Goal: Information Seeking & Learning: Learn about a topic

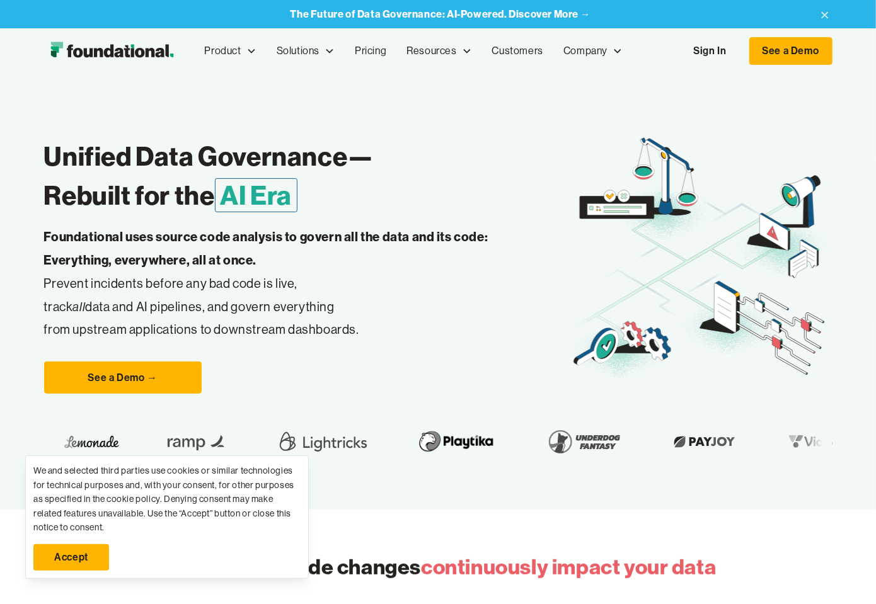
click at [77, 559] on link "Accept" at bounding box center [71, 557] width 76 height 26
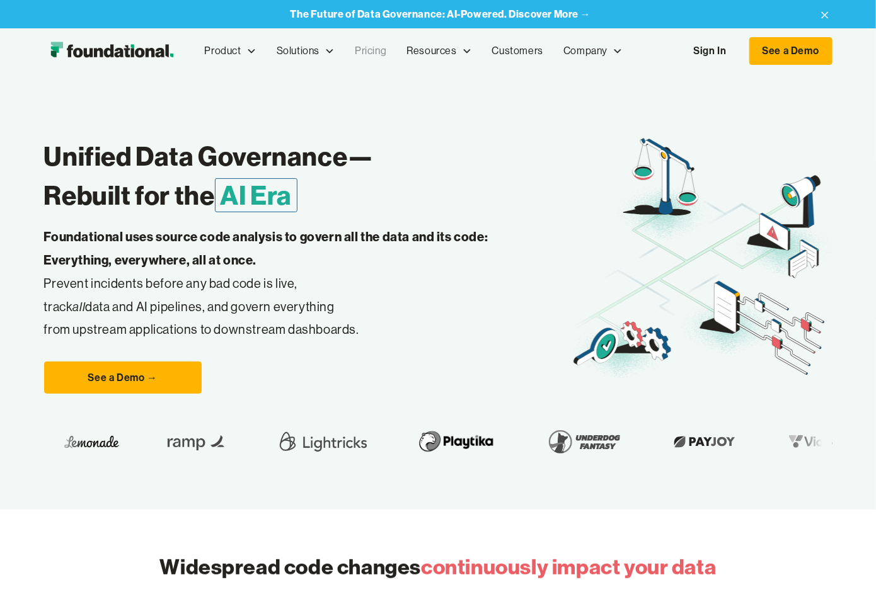
click at [372, 51] on link "Pricing" at bounding box center [371, 51] width 52 height 42
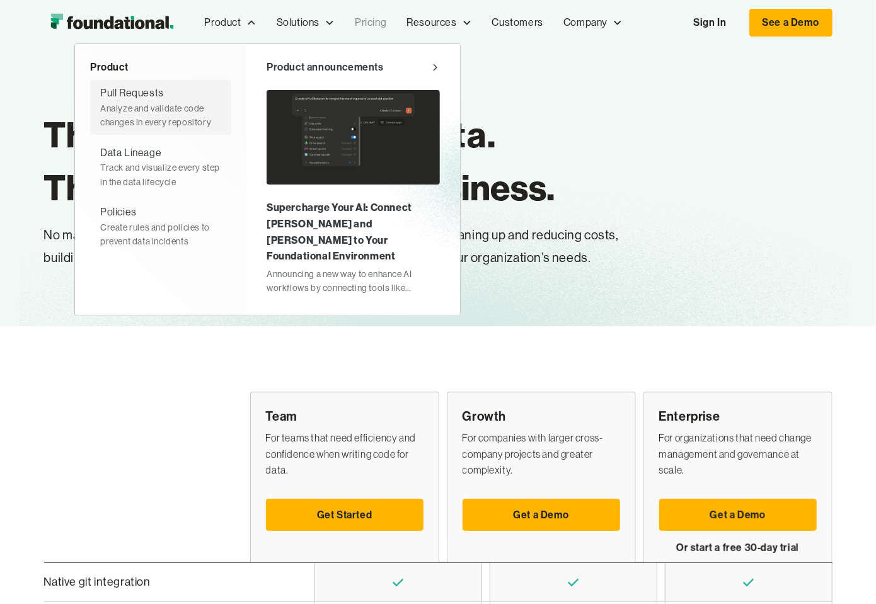
click at [154, 103] on div "Analyze and validate code changes in every repository" at bounding box center [160, 115] width 121 height 28
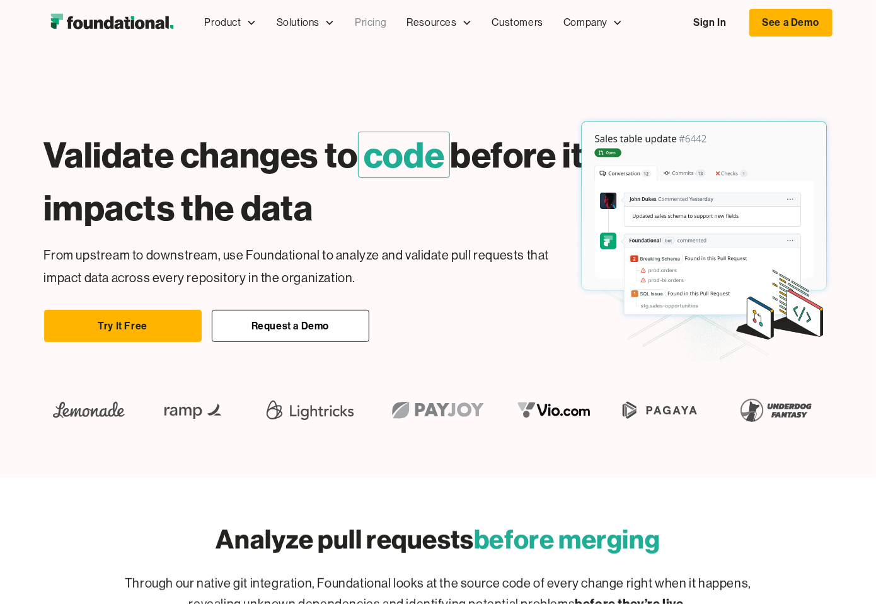
click at [371, 17] on link "Pricing" at bounding box center [371, 23] width 52 height 42
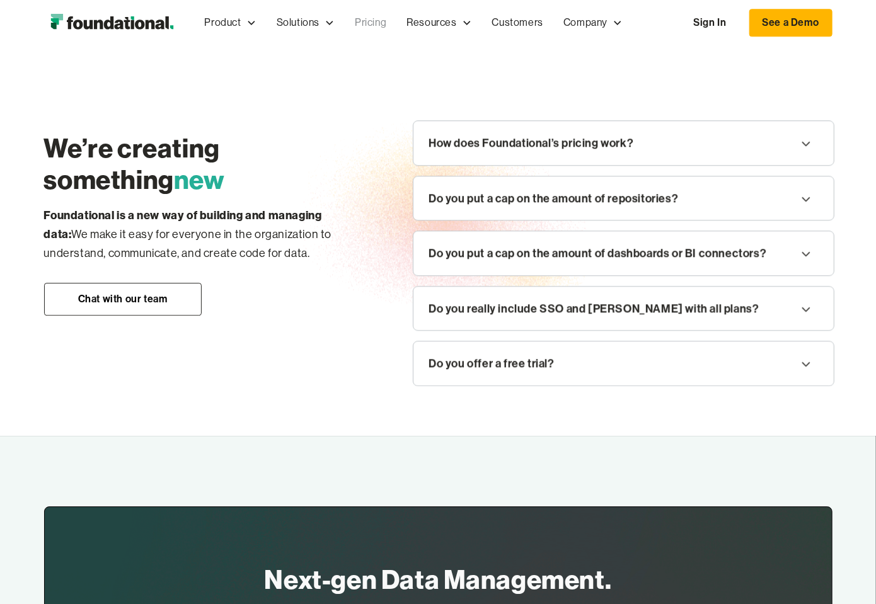
scroll to position [1512, 0]
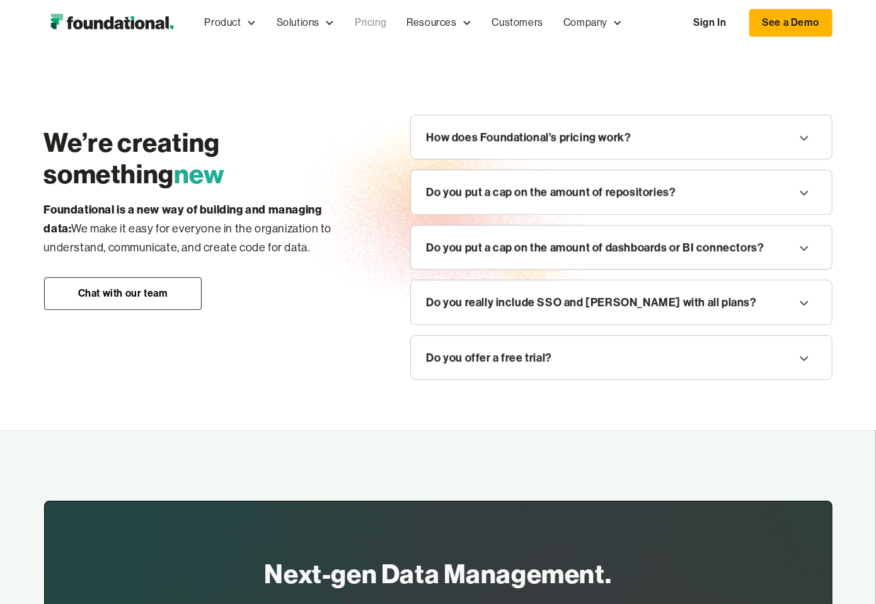
click at [566, 299] on div "Do you really include SSO and SAML with all plans?" at bounding box center [591, 302] width 330 height 19
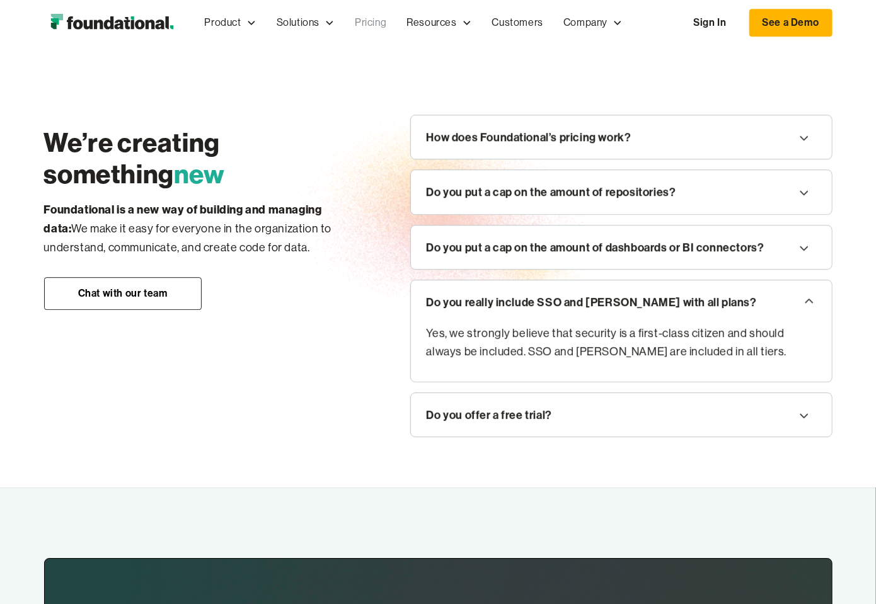
click at [457, 393] on div "Do you offer a free trial?" at bounding box center [621, 415] width 420 height 44
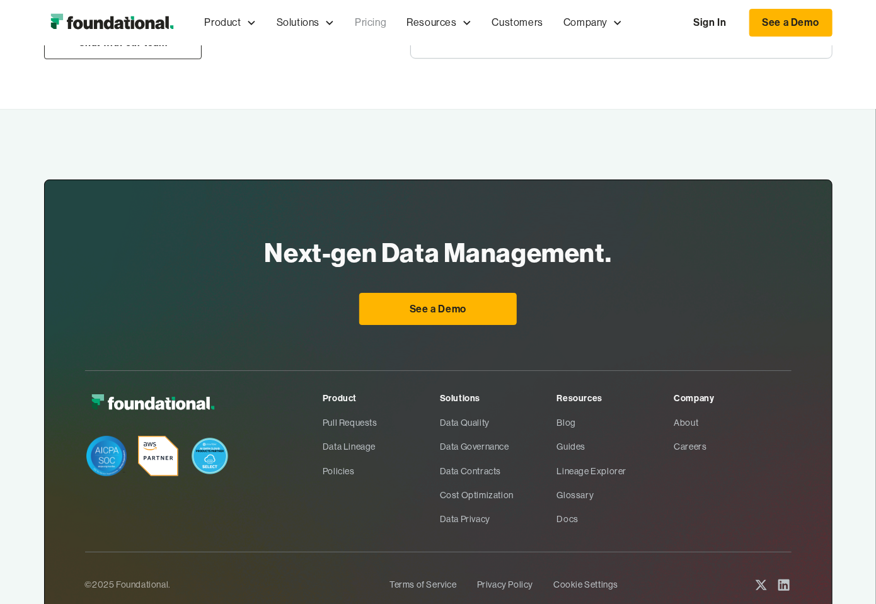
scroll to position [2016, 0]
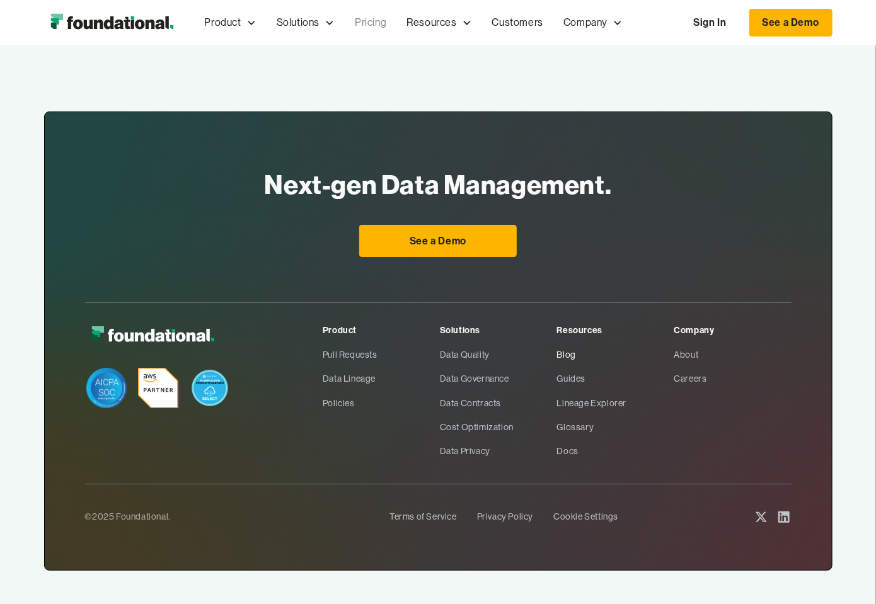
click at [568, 353] on link "Blog" at bounding box center [615, 355] width 117 height 24
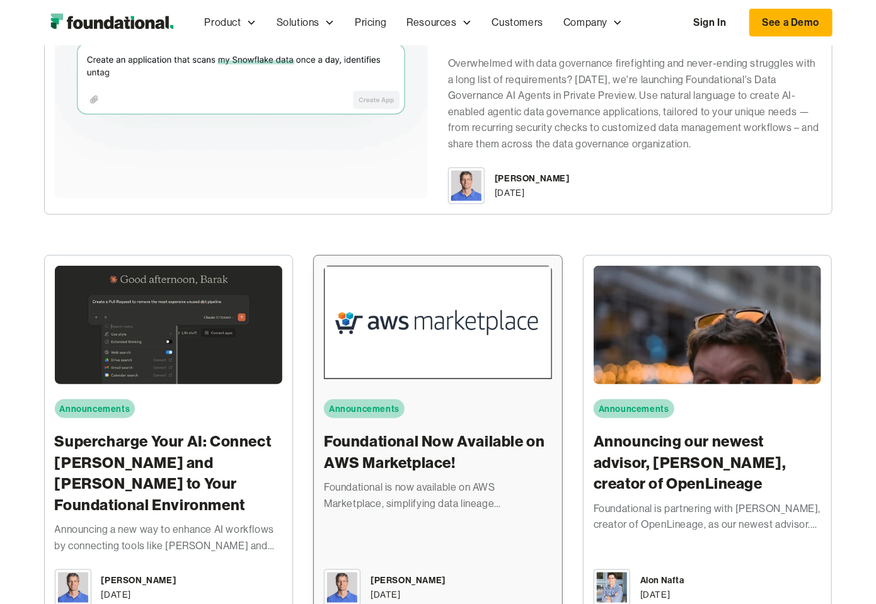
scroll to position [504, 0]
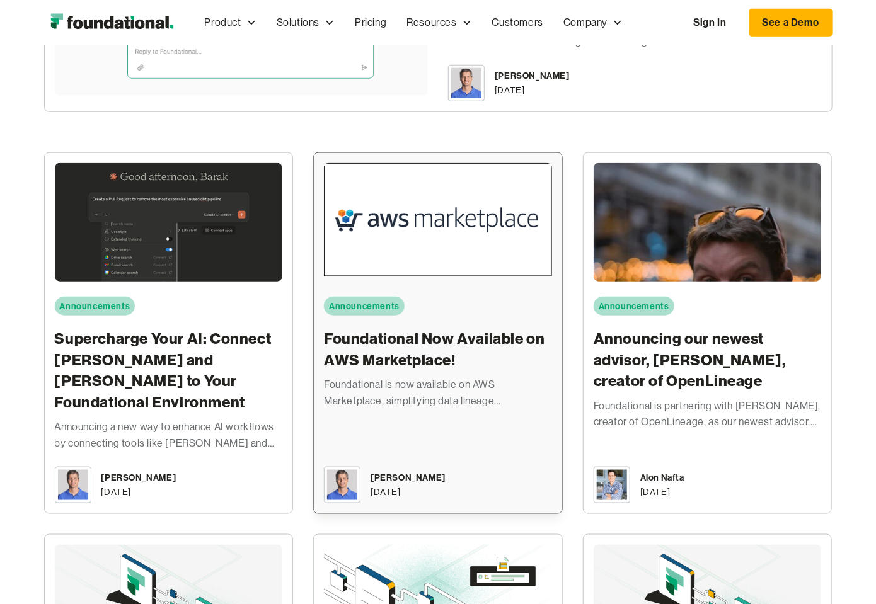
click at [416, 346] on h3 "Foundational Now Available on AWS Marketplace!" at bounding box center [438, 349] width 228 height 42
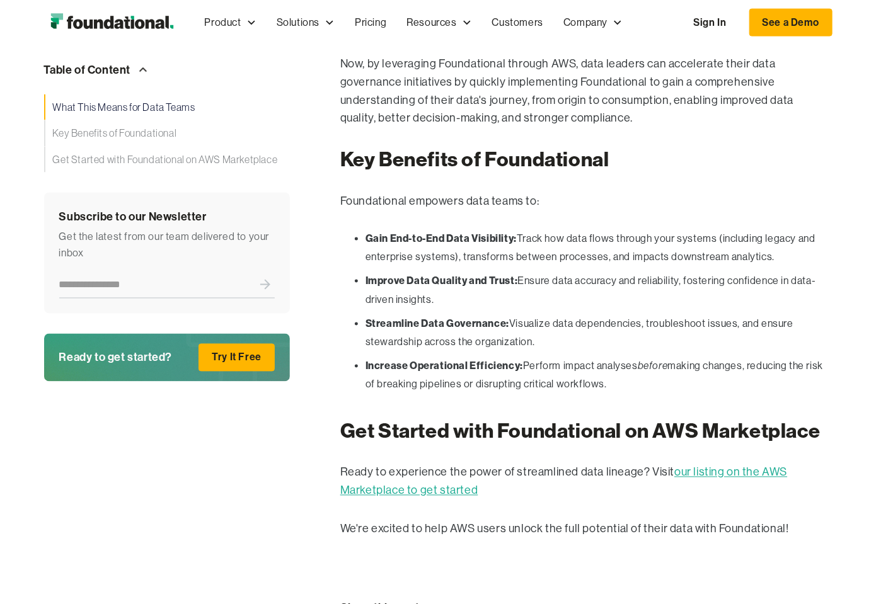
scroll to position [1071, 0]
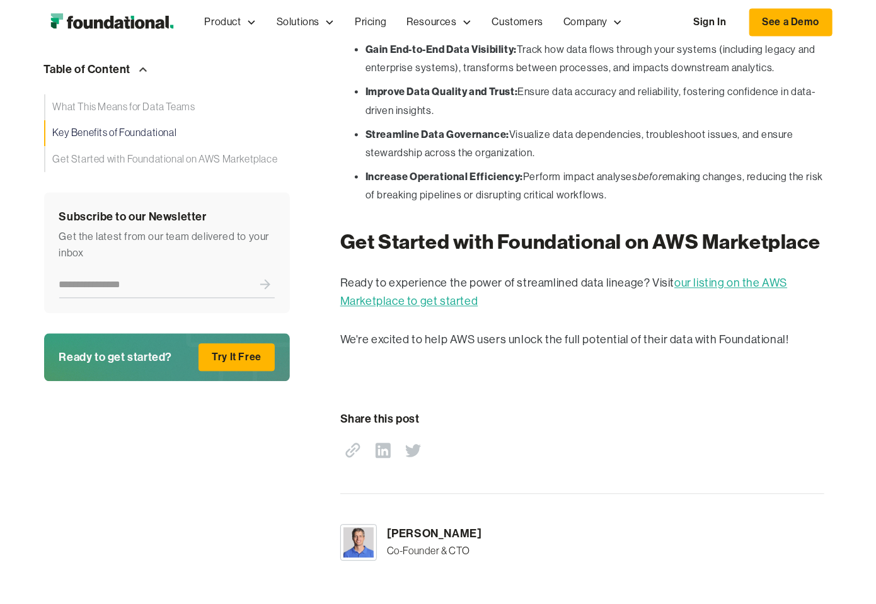
click at [447, 299] on link "our listing on the AWS Marketplace to get started" at bounding box center [563, 292] width 447 height 31
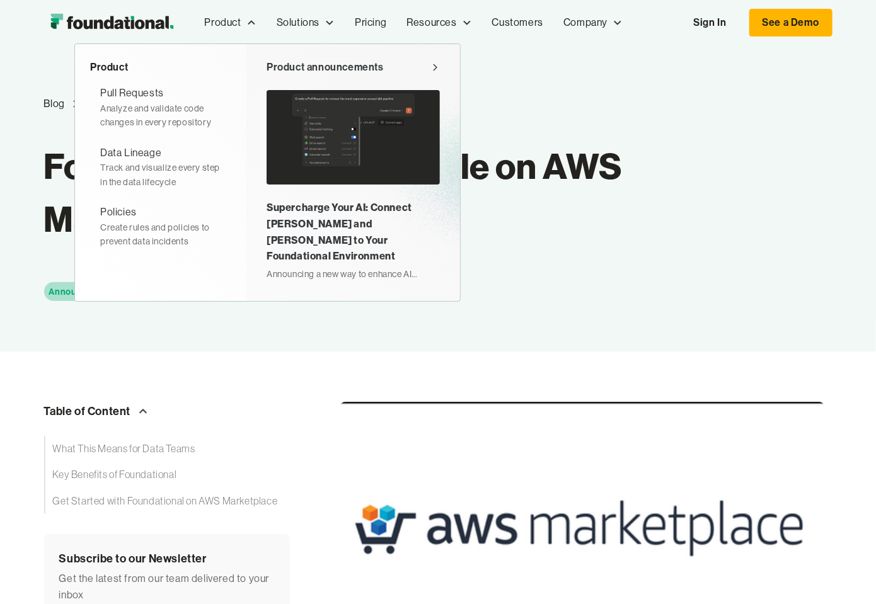
click at [325, 231] on div "Supercharge Your AI: Connect [PERSON_NAME] and [PERSON_NAME] to Your Foundation…" at bounding box center [352, 232] width 173 height 64
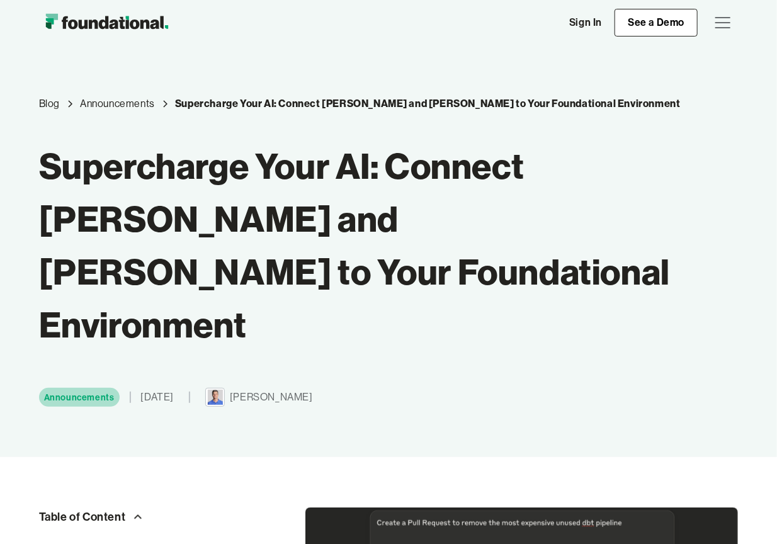
click at [90, 25] on img "home" at bounding box center [106, 22] width 135 height 25
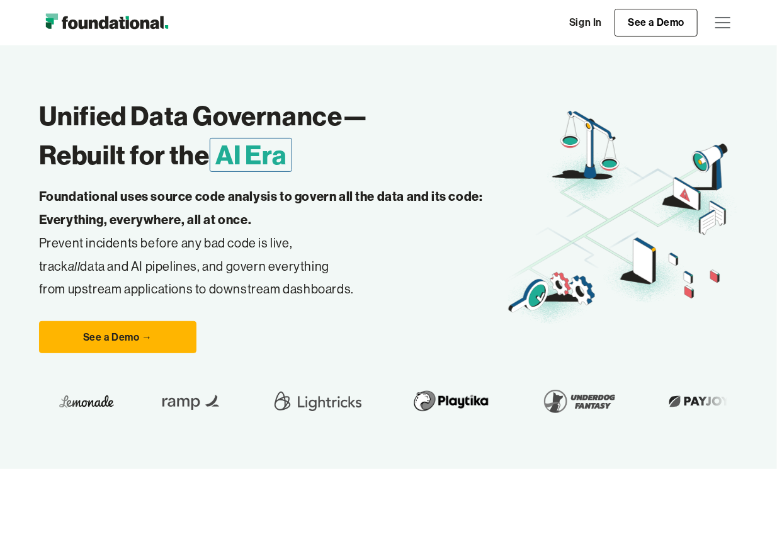
scroll to position [63, 0]
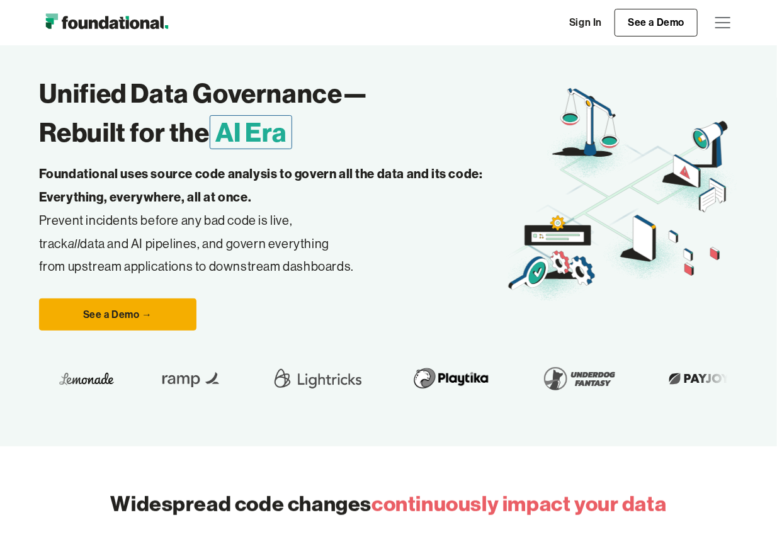
click at [136, 321] on link "See a Demo →" at bounding box center [118, 315] width 158 height 33
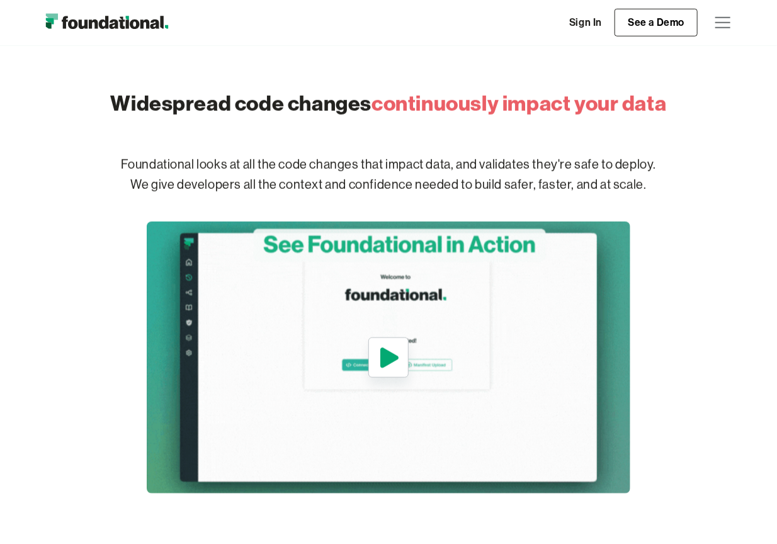
scroll to position [504, 0]
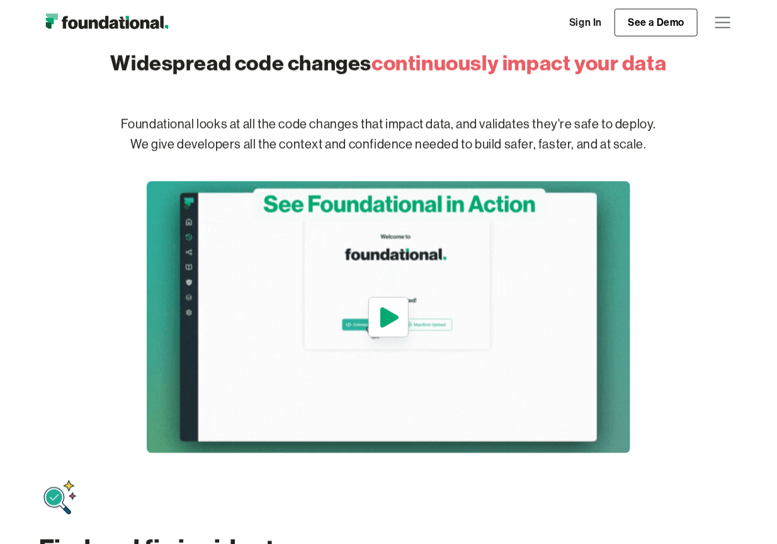
click at [393, 312] on icon "open lightbox" at bounding box center [388, 317] width 29 height 30
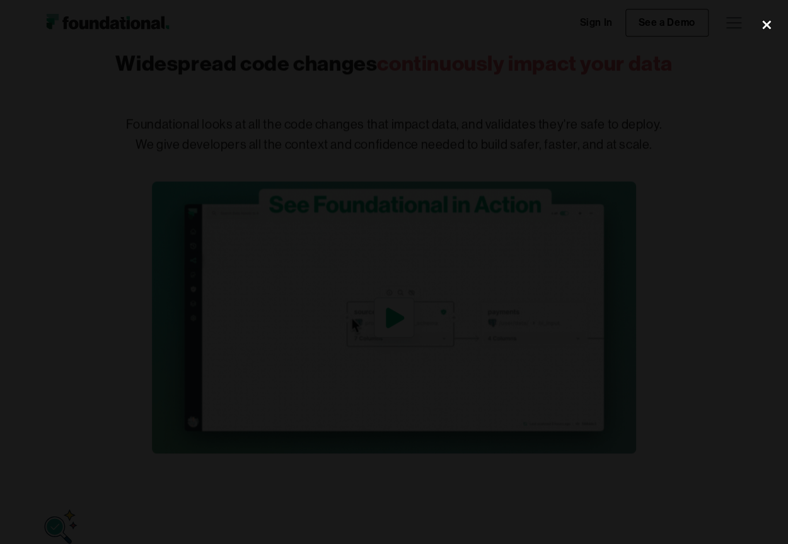
click at [766, 24] on div "close lightbox" at bounding box center [766, 25] width 43 height 28
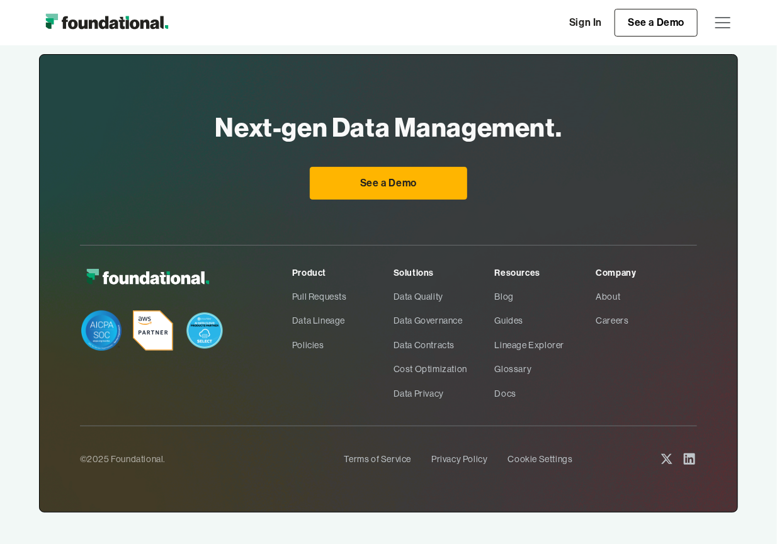
scroll to position [3864, 0]
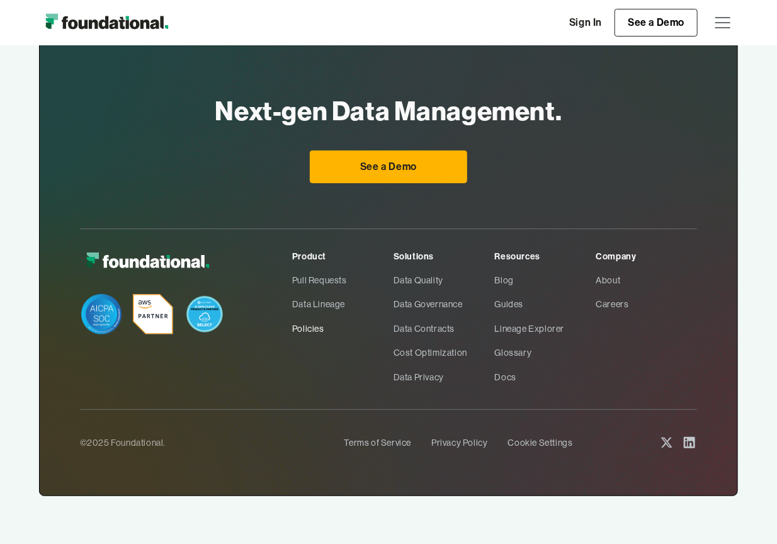
click at [325, 324] on link "Policies" at bounding box center [342, 329] width 101 height 24
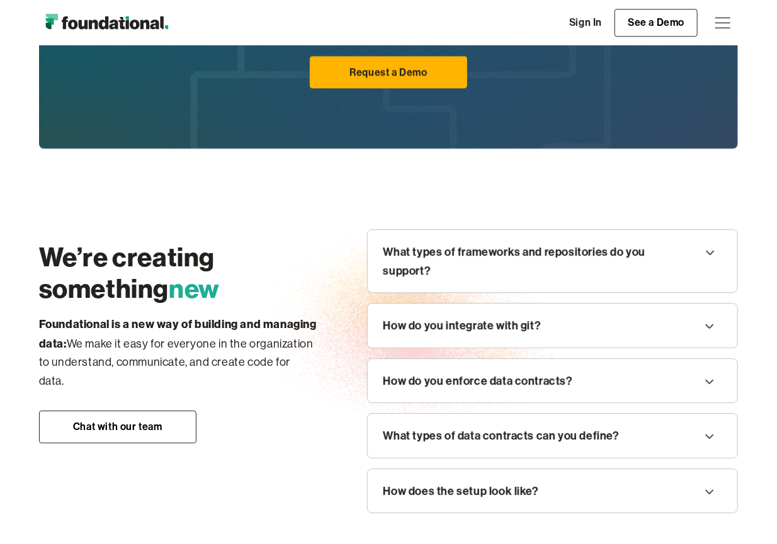
scroll to position [1449, 0]
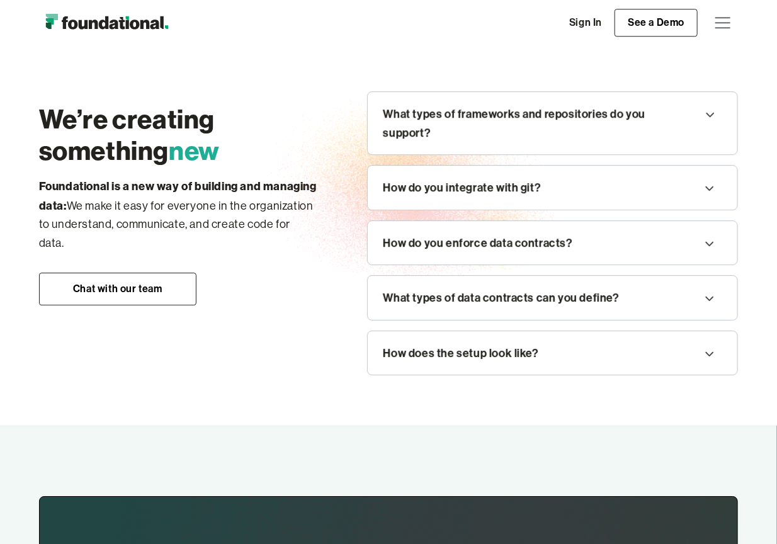
click at [715, 113] on icon at bounding box center [710, 115] width 15 height 20
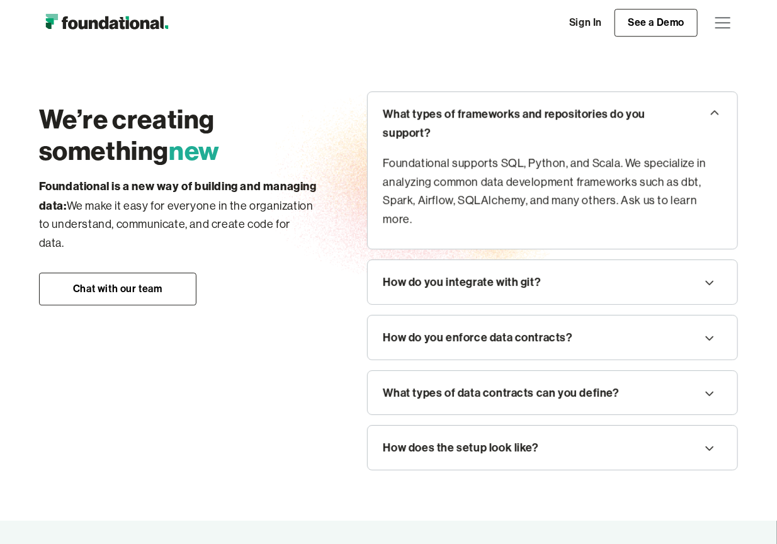
click at [503, 282] on div "How do you integrate with git?" at bounding box center [462, 282] width 158 height 19
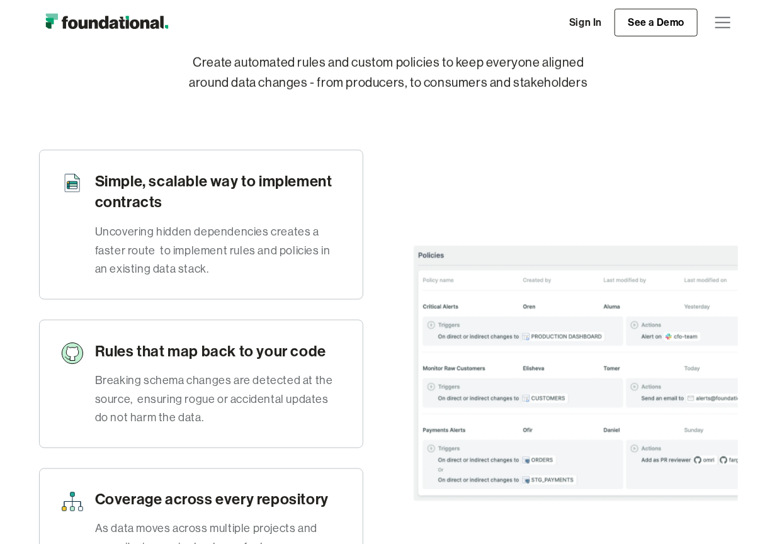
scroll to position [0, 0]
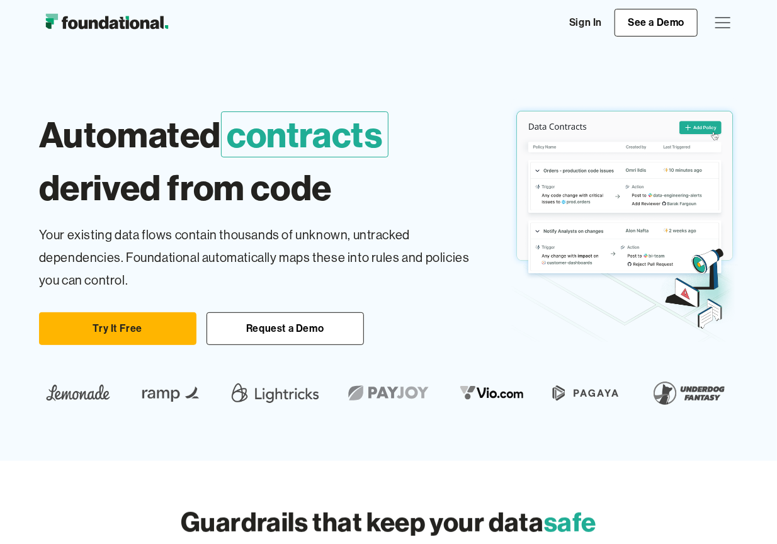
click at [719, 20] on div "menu" at bounding box center [723, 23] width 30 height 30
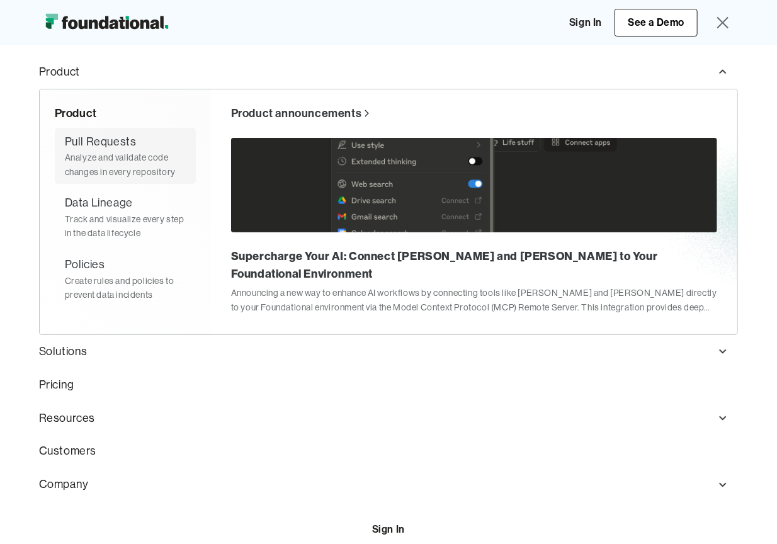
click at [103, 152] on div "Analyze and validate code changes in every repository" at bounding box center [125, 165] width 121 height 28
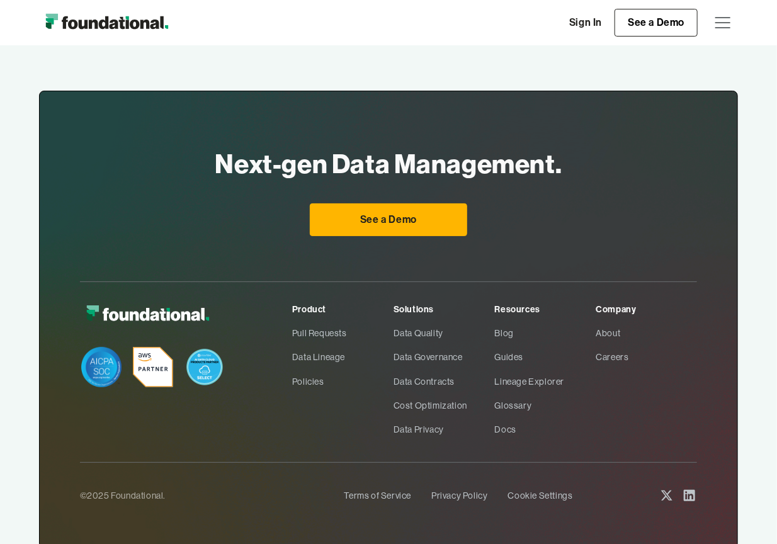
scroll to position [1890, 0]
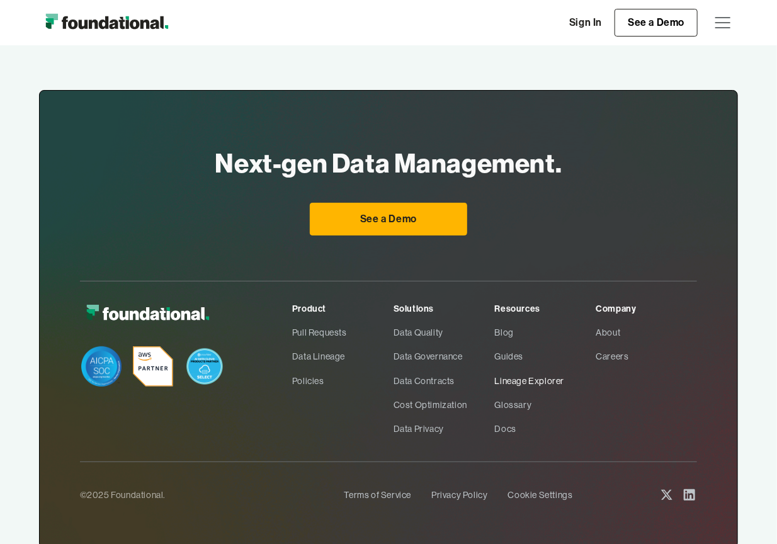
click at [515, 369] on link "Lineage Explorer" at bounding box center [545, 381] width 101 height 24
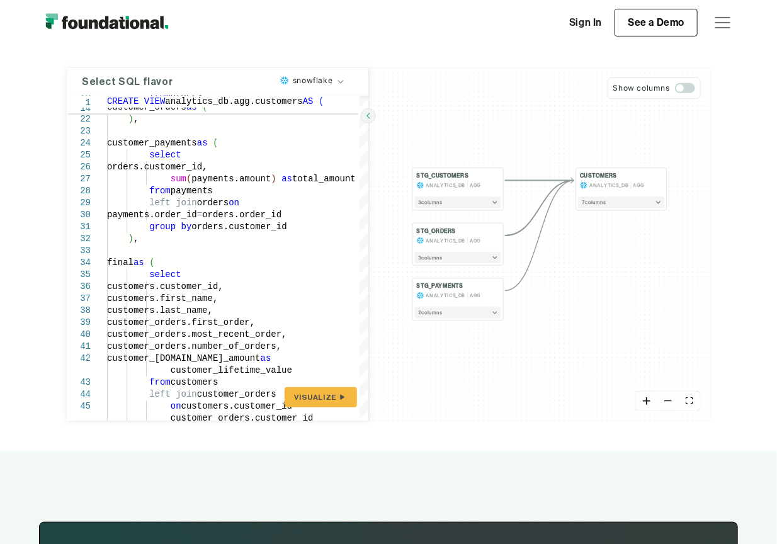
scroll to position [189, 0]
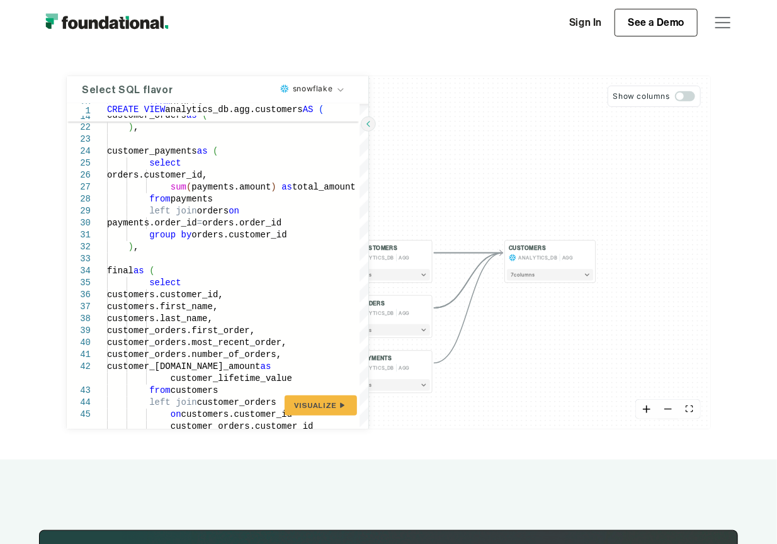
drag, startPoint x: 549, startPoint y: 303, endPoint x: 478, endPoint y: 367, distance: 95.9
click at [478, 367] on div "STG_CUSTOMERS ANALYTICS_DB AGG 3 column s STG_ORDERS ANALYTICS_DB AGG 3 column …" at bounding box center [539, 252] width 341 height 353
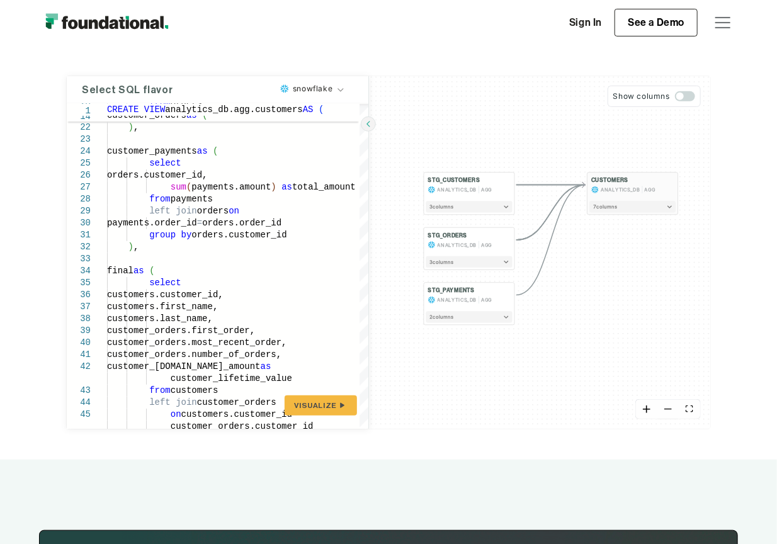
drag, startPoint x: 525, startPoint y: 274, endPoint x: 604, endPoint y: 206, distance: 104.6
click at [607, 206] on span "7 column s" at bounding box center [605, 207] width 24 height 8
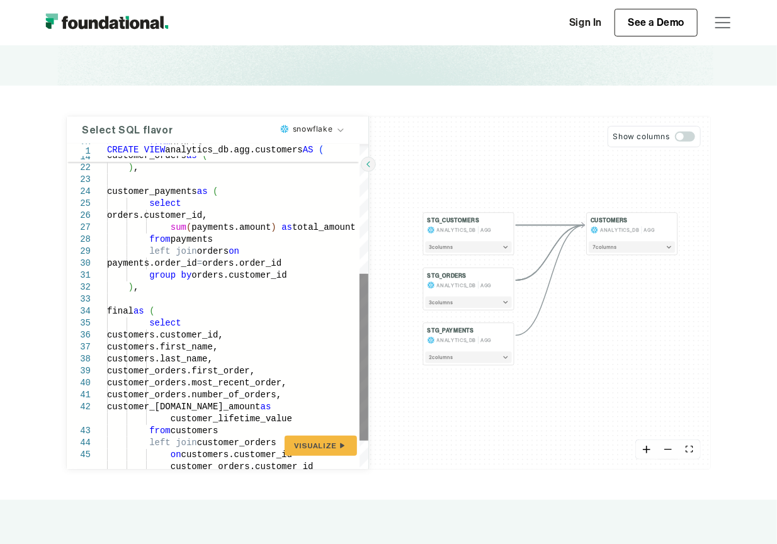
scroll to position [0, 0]
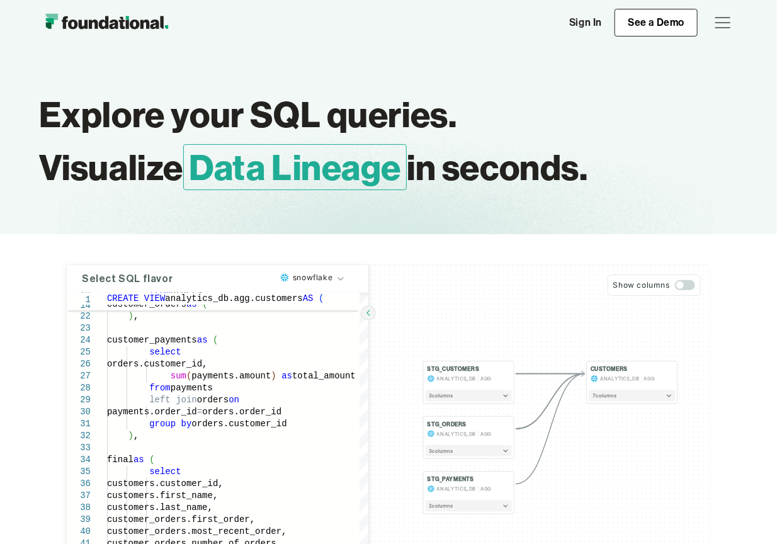
click at [144, 16] on img "home" at bounding box center [106, 22] width 135 height 25
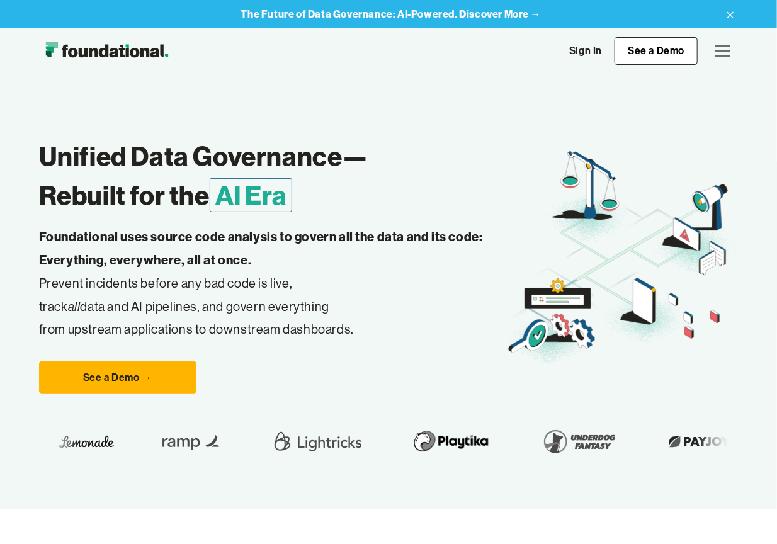
click at [724, 45] on div "menu" at bounding box center [723, 45] width 15 height 1
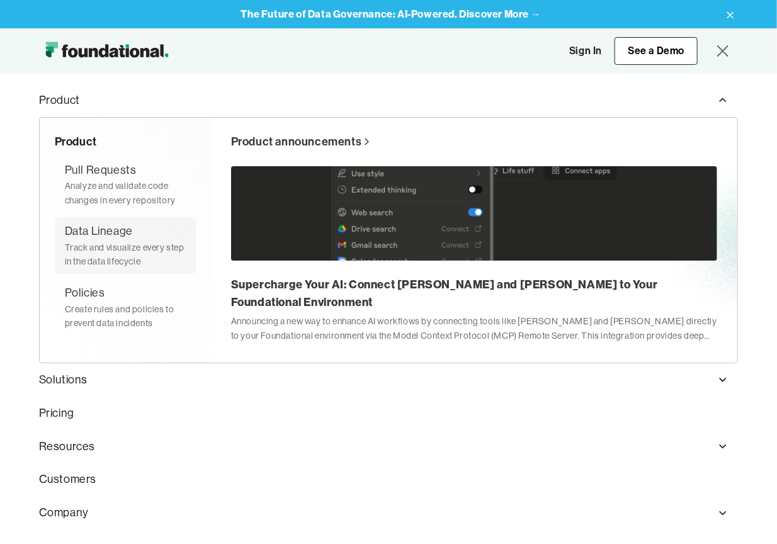
click at [110, 252] on div "Track and visualize every step in the data lifecycle" at bounding box center [125, 255] width 121 height 28
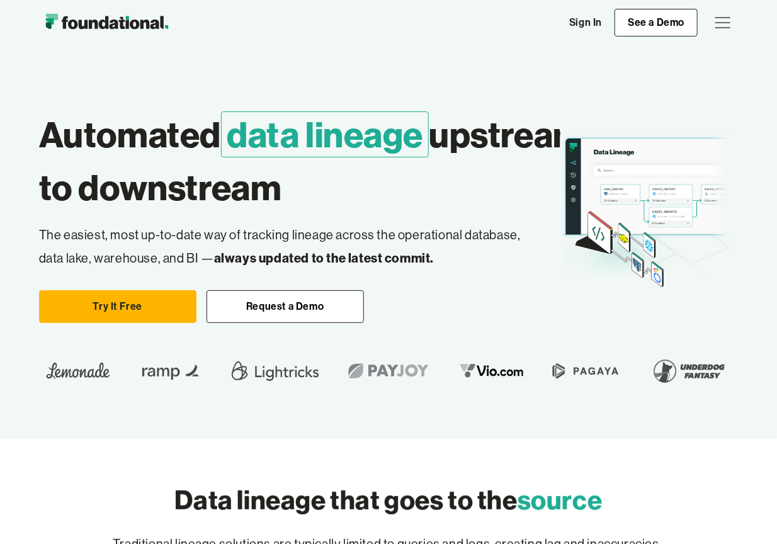
click at [726, 22] on div "menu" at bounding box center [723, 22] width 15 height 1
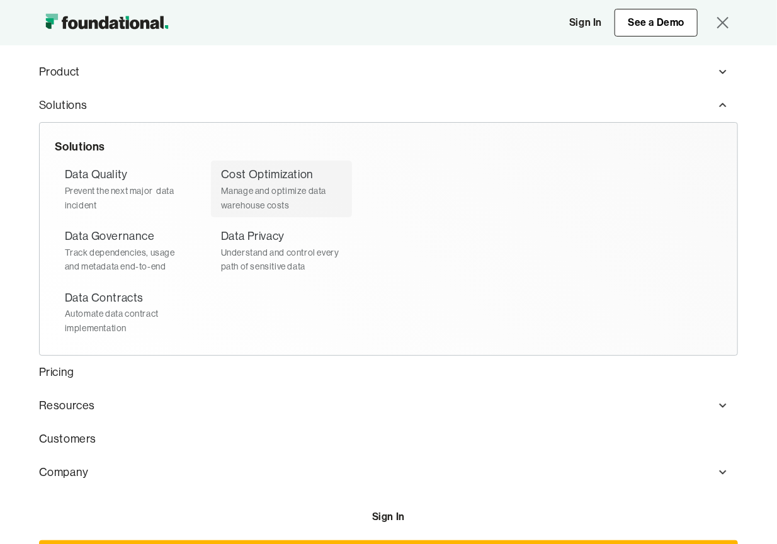
click at [253, 184] on div "Manage and optimize data warehouse costs" at bounding box center [281, 198] width 121 height 28
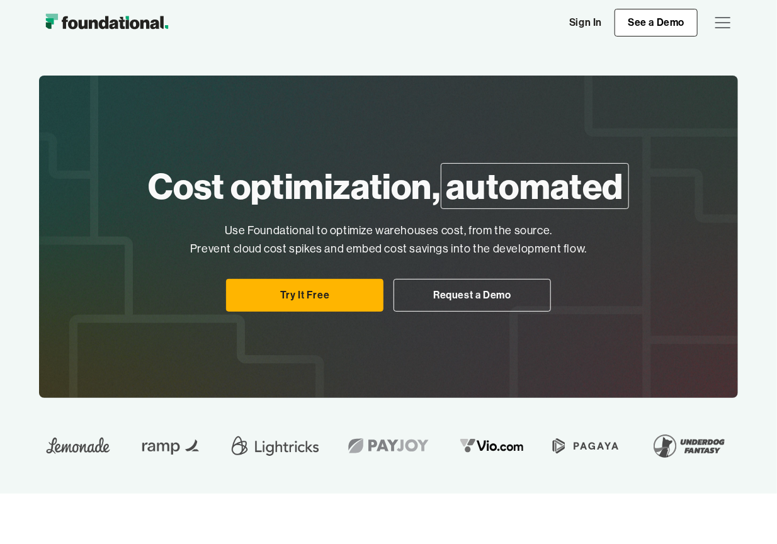
click at [118, 18] on img "home" at bounding box center [106, 22] width 135 height 25
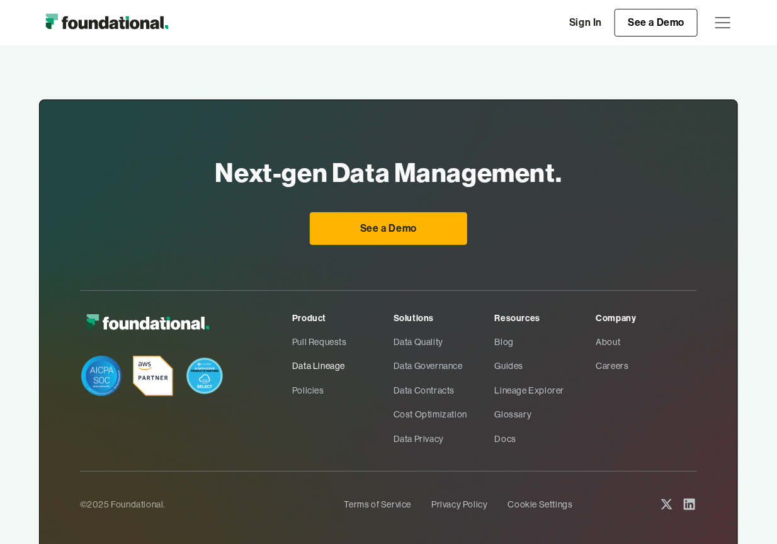
scroll to position [3864, 0]
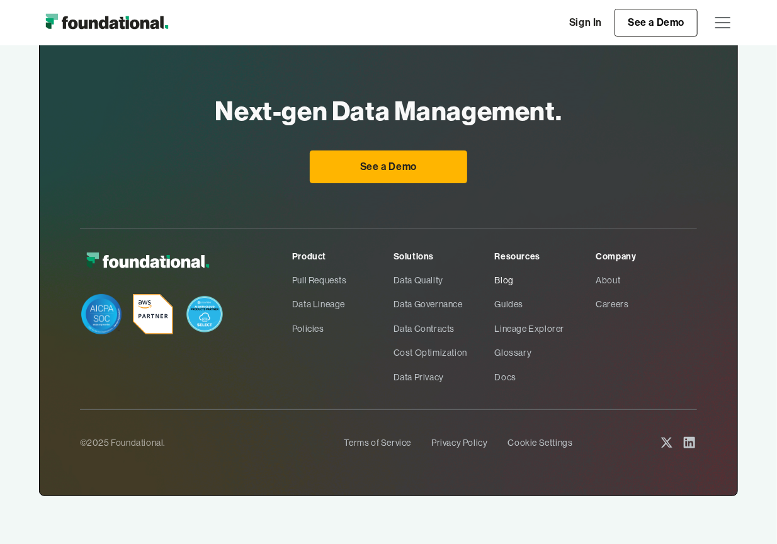
click at [503, 273] on link "Blog" at bounding box center [545, 280] width 101 height 24
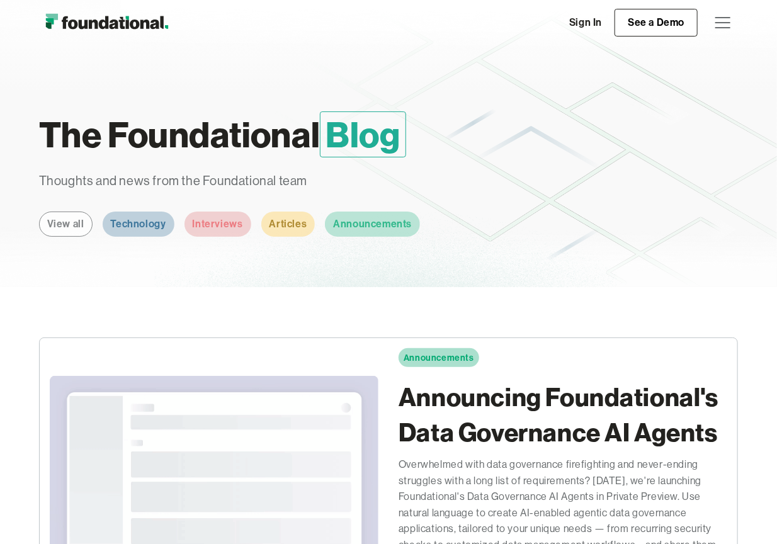
click at [112, 27] on img "home" at bounding box center [106, 22] width 135 height 25
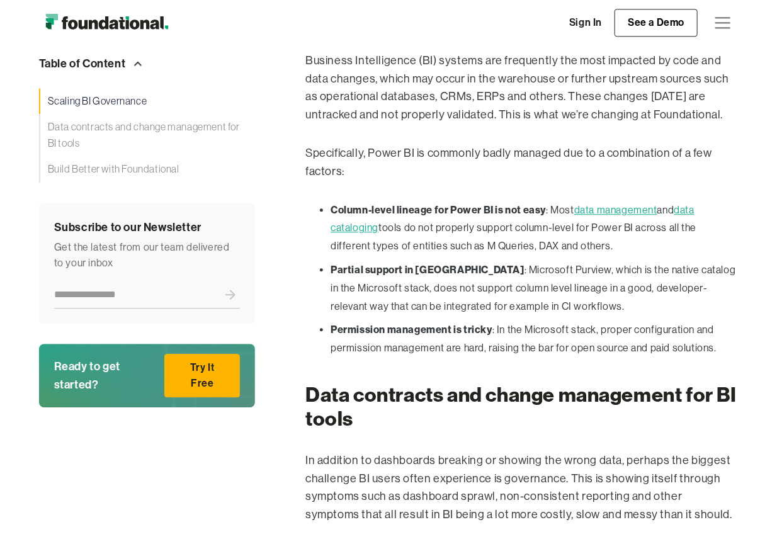
scroll to position [1000, 0]
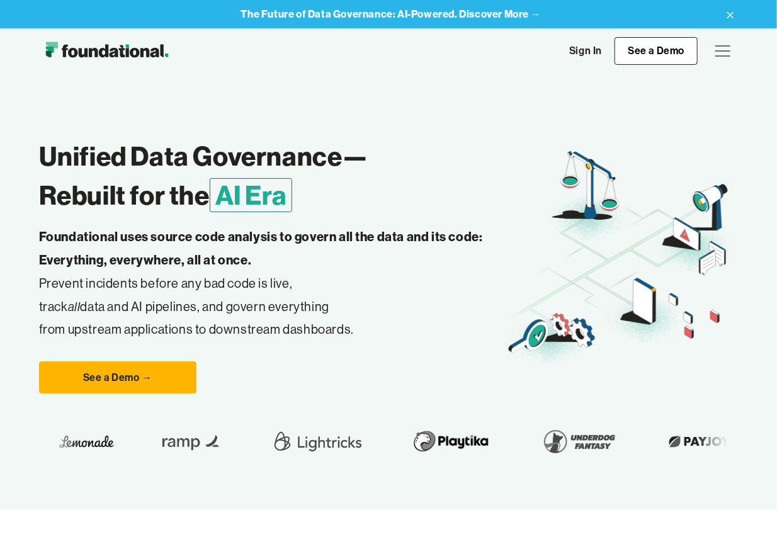
click at [720, 55] on div "menu" at bounding box center [723, 55] width 15 height 1
